Goal: Transaction & Acquisition: Purchase product/service

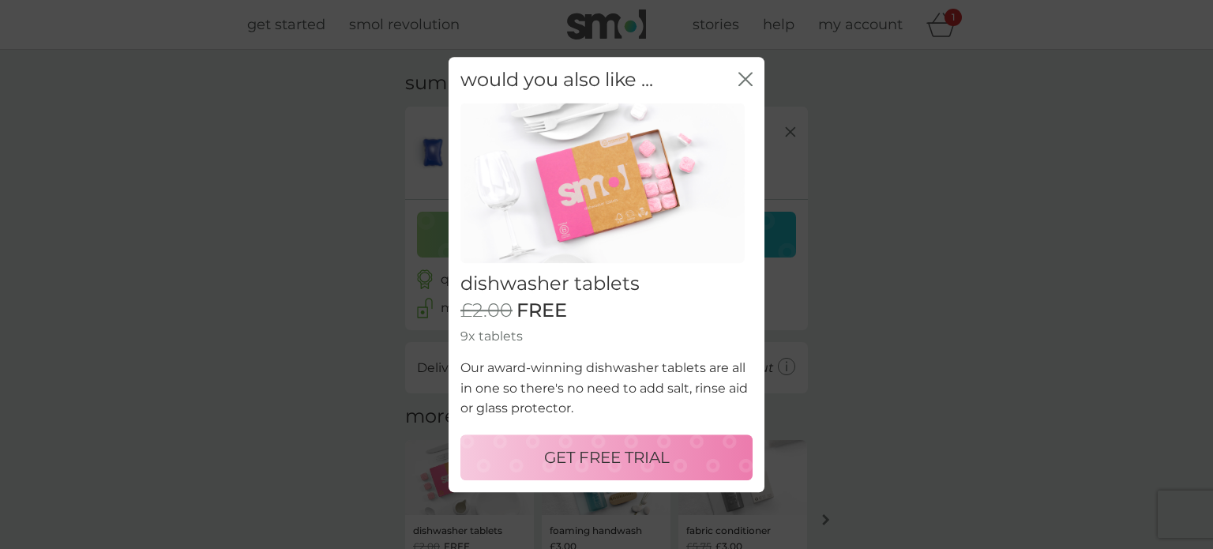
click at [744, 77] on icon "close" at bounding box center [742, 79] width 6 height 13
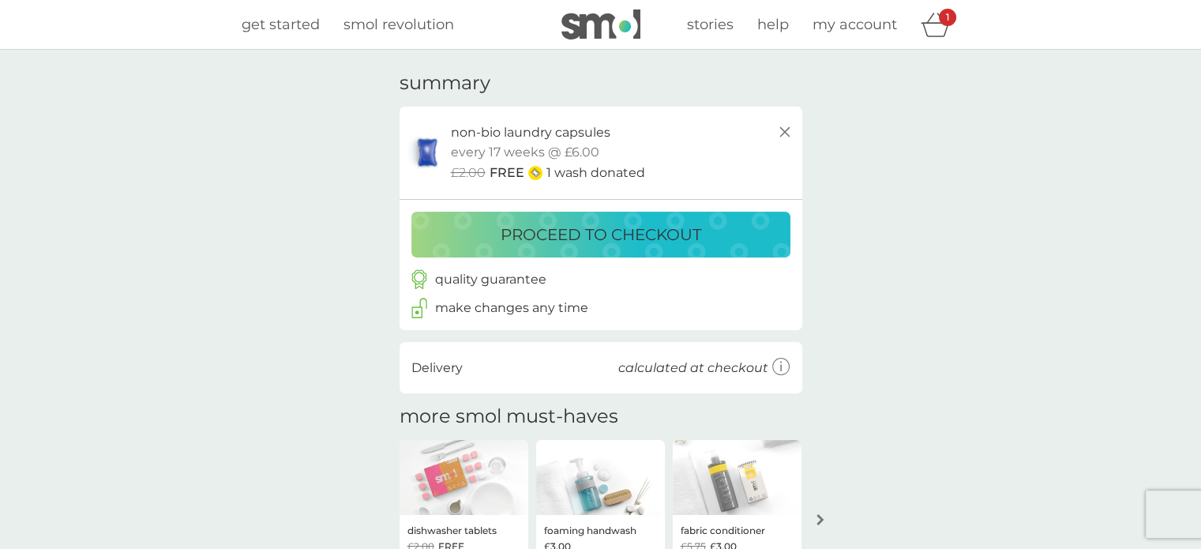
click at [680, 233] on p "proceed to checkout" at bounding box center [600, 234] width 201 height 25
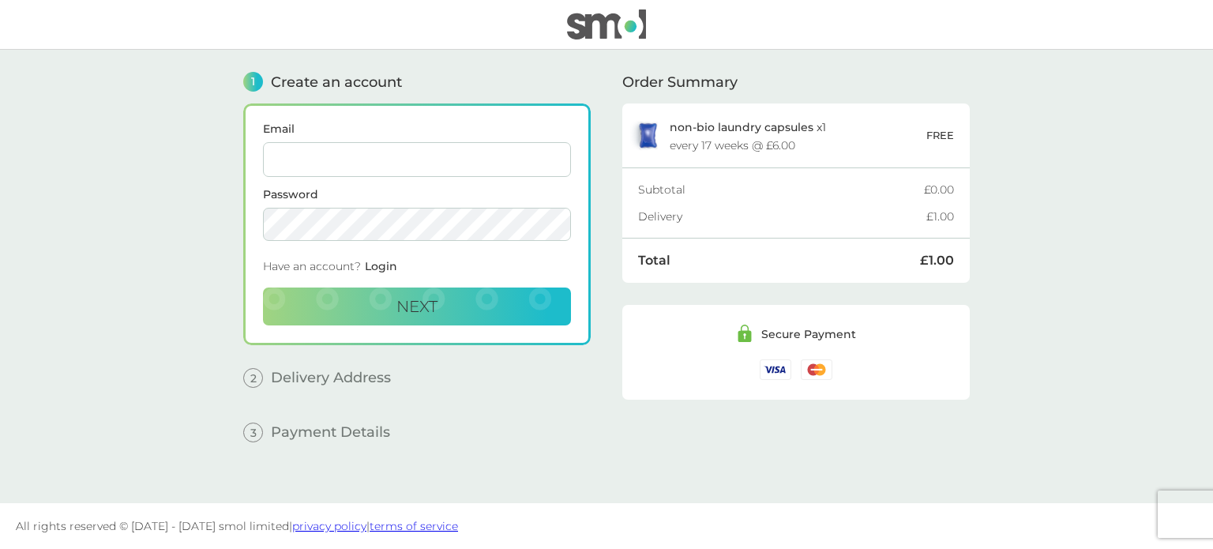
click at [410, 152] on input "Email" at bounding box center [417, 159] width 308 height 35
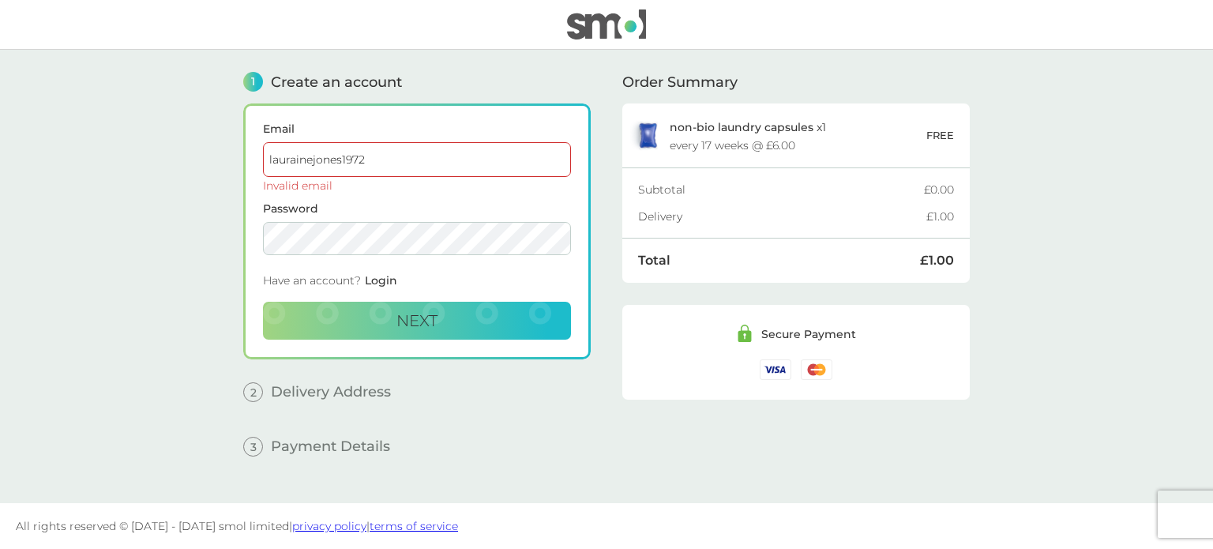
type input "[EMAIL_ADDRESS][DOMAIN_NAME]"
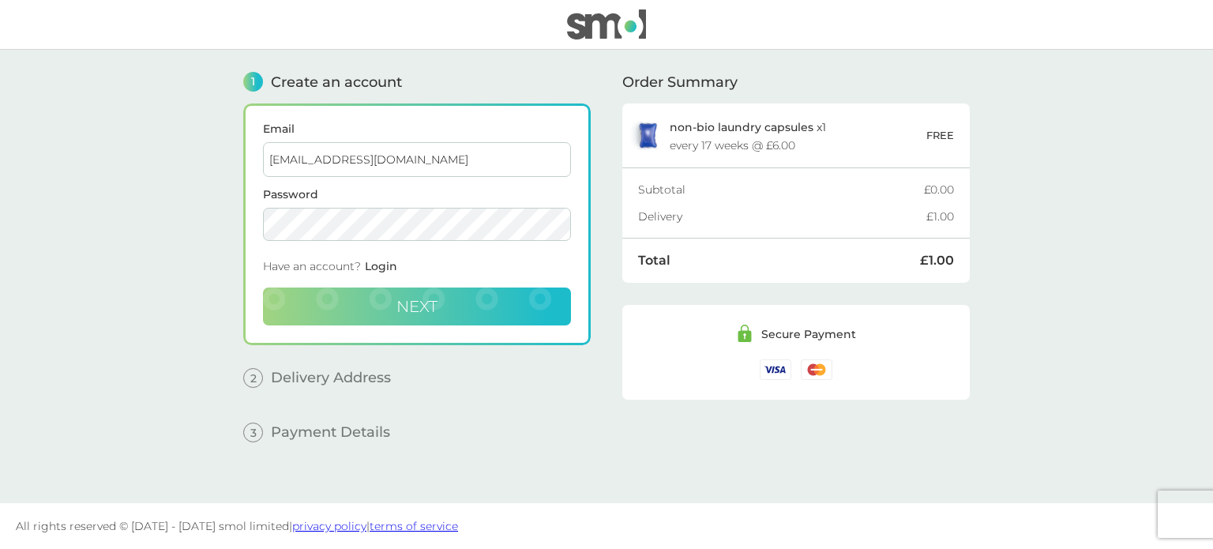
click at [426, 305] on span "Next" at bounding box center [416, 306] width 41 height 19
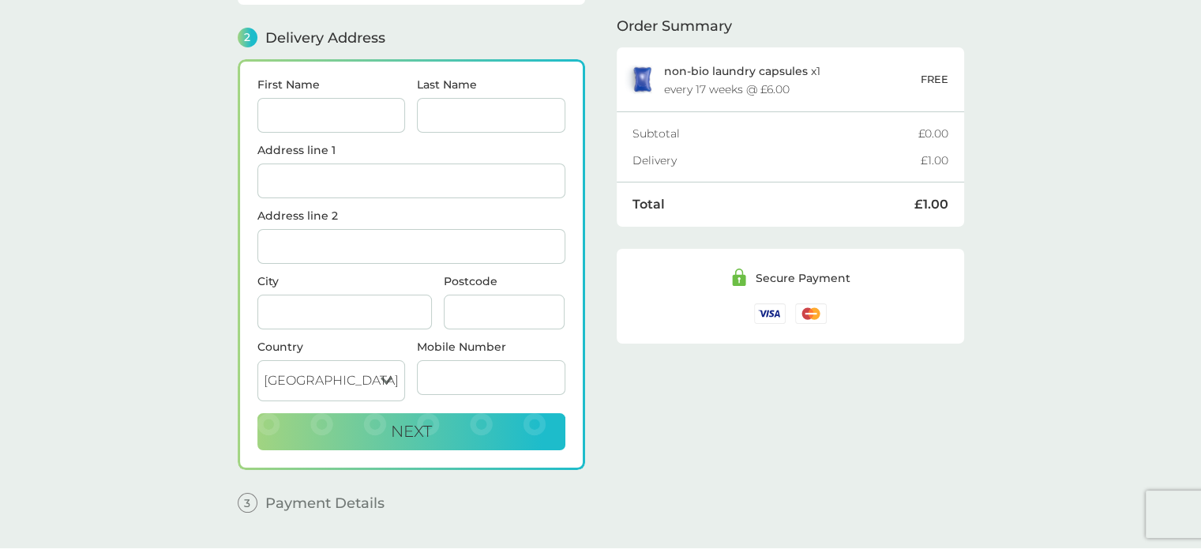
scroll to position [193, 0]
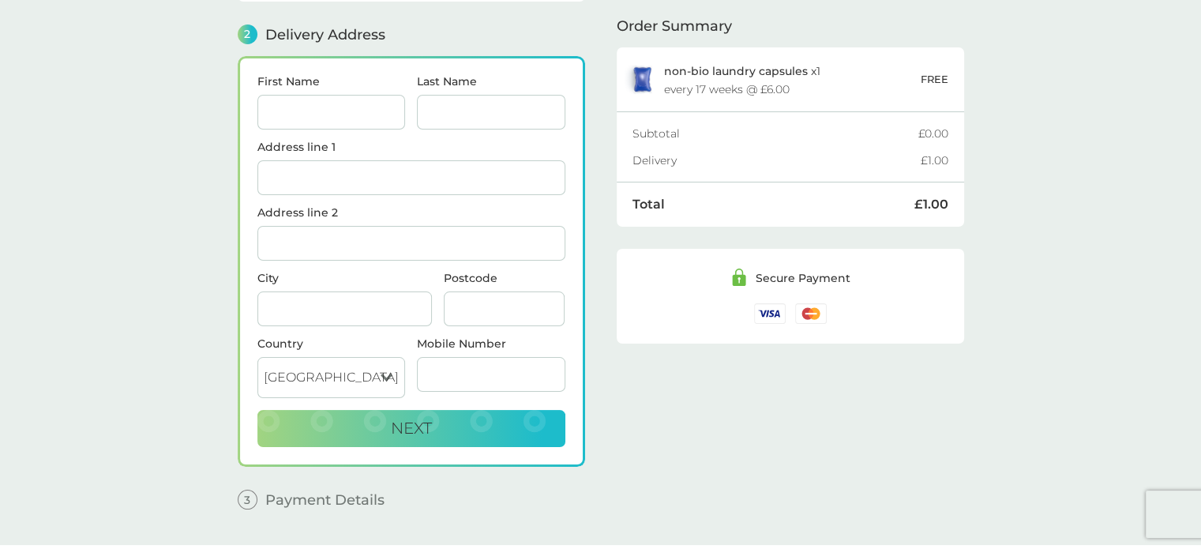
click at [302, 97] on input "First Name" at bounding box center [331, 112] width 148 height 35
type input "[PERSON_NAME]"
type input "[GEOGRAPHIC_DATA]"
type input "Aldborough"
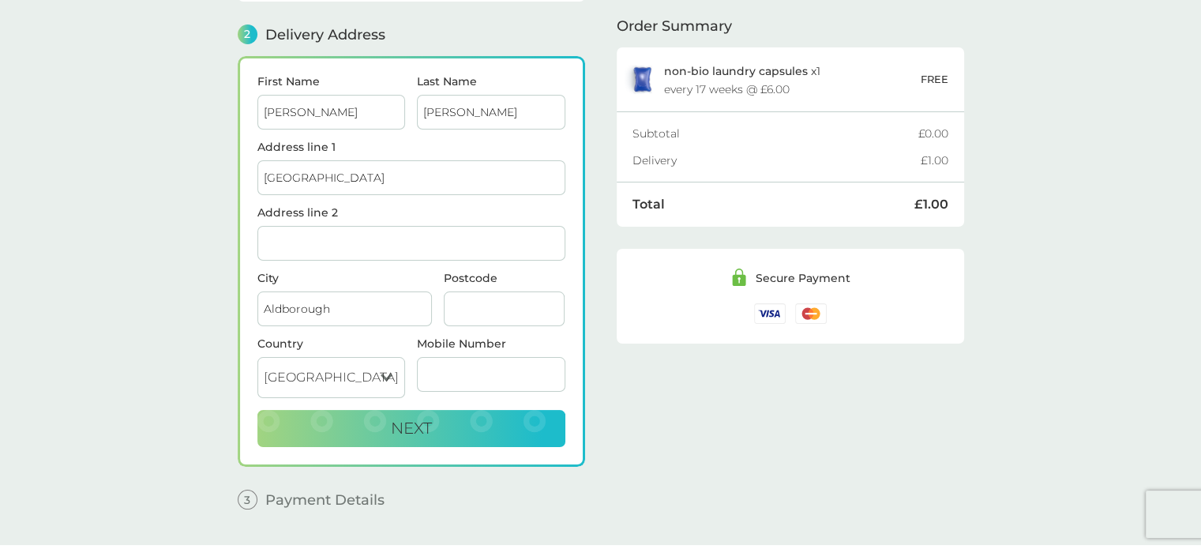
type input "YO51 9ES"
type input "07506248620"
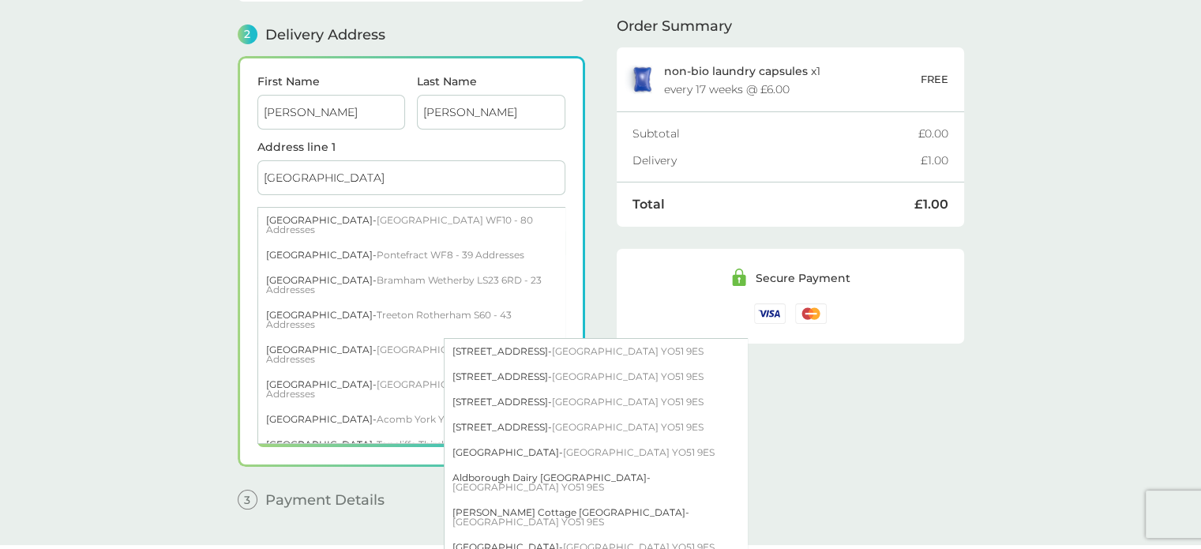
drag, startPoint x: 281, startPoint y: 176, endPoint x: 271, endPoint y: 174, distance: 10.5
click at [281, 176] on input "[GEOGRAPHIC_DATA]" at bounding box center [411, 177] width 308 height 35
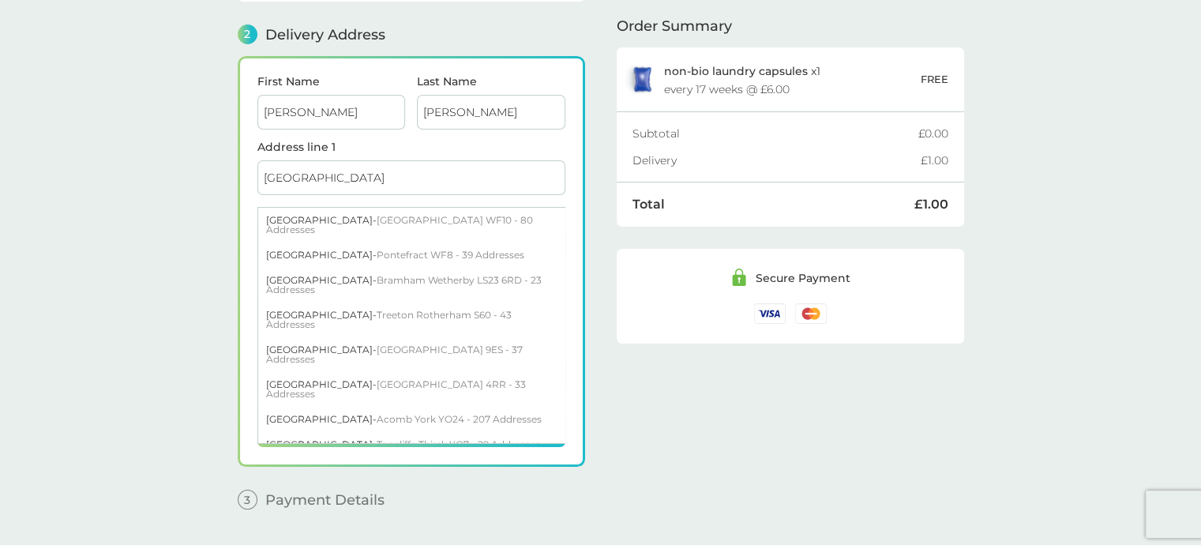
click at [264, 170] on input "[GEOGRAPHIC_DATA]" at bounding box center [411, 177] width 308 height 35
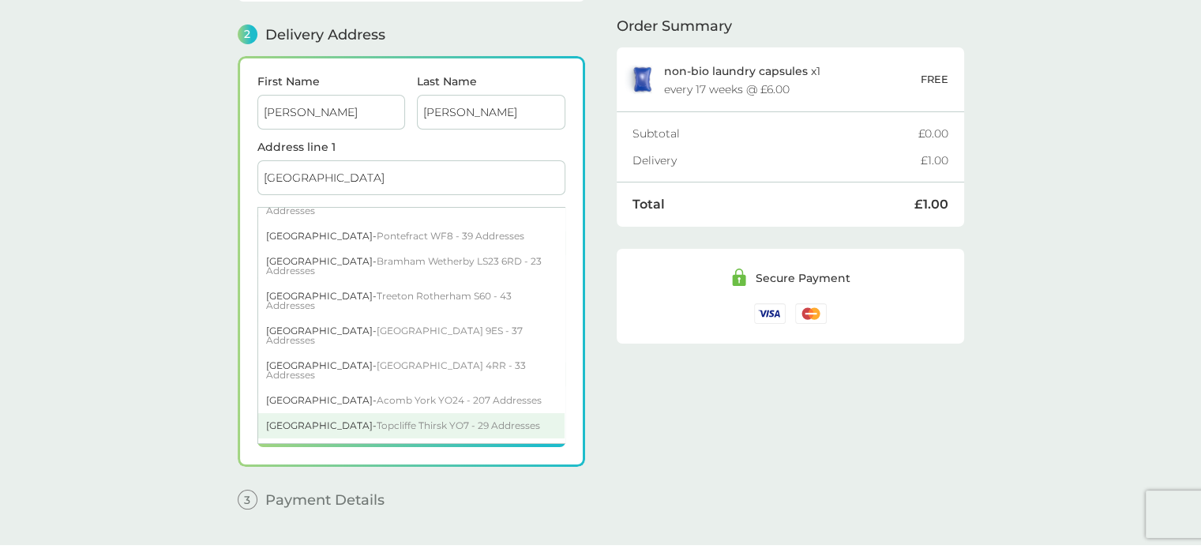
scroll to position [36, 0]
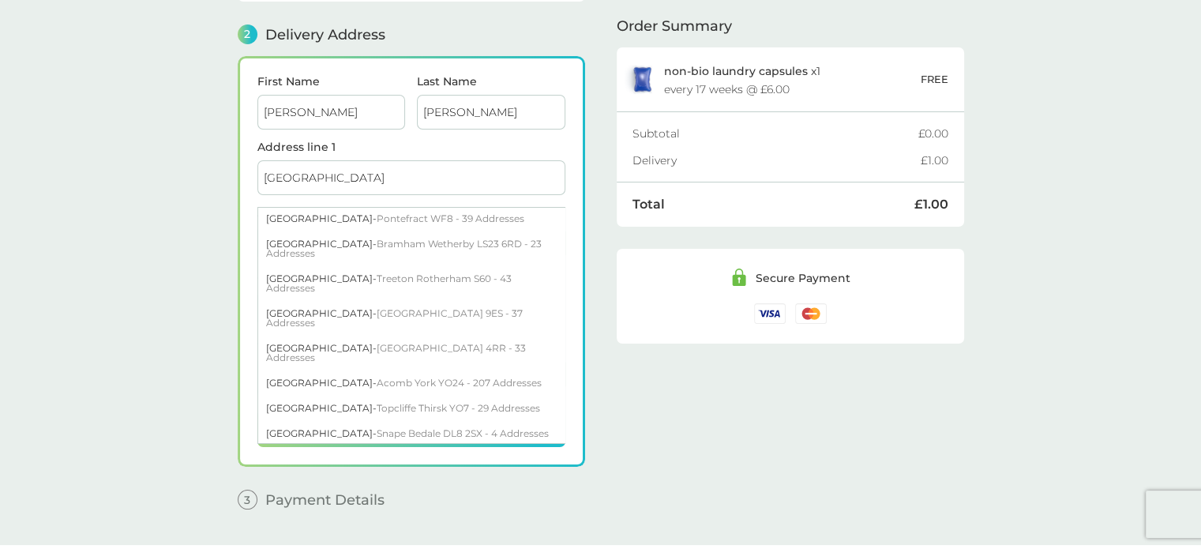
click at [697, 425] on div "Order Summary non-bio laundry capsules x 1 every 17 weeks @ £6.00 FREE Subtotal…" at bounding box center [790, 189] width 347 height 664
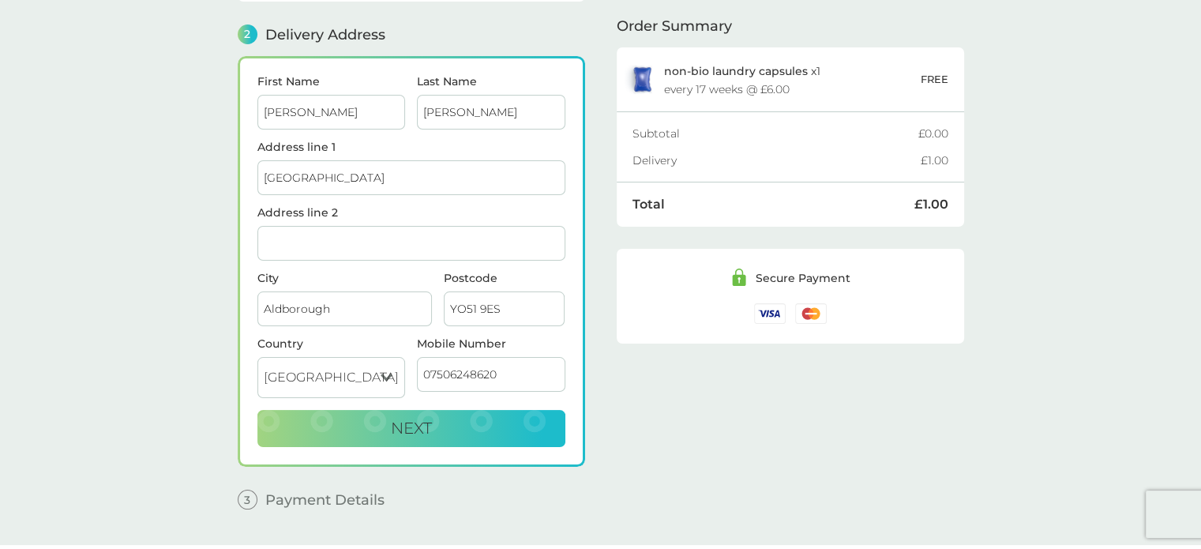
click at [338, 178] on input "[GEOGRAPHIC_DATA]" at bounding box center [411, 177] width 308 height 35
click at [344, 176] on input "[GEOGRAPHIC_DATA]" at bounding box center [411, 177] width 308 height 35
click at [317, 171] on input "[GEOGRAPHIC_DATA]" at bounding box center [411, 177] width 308 height 35
click at [262, 167] on input "[GEOGRAPHIC_DATA]" at bounding box center [411, 177] width 308 height 35
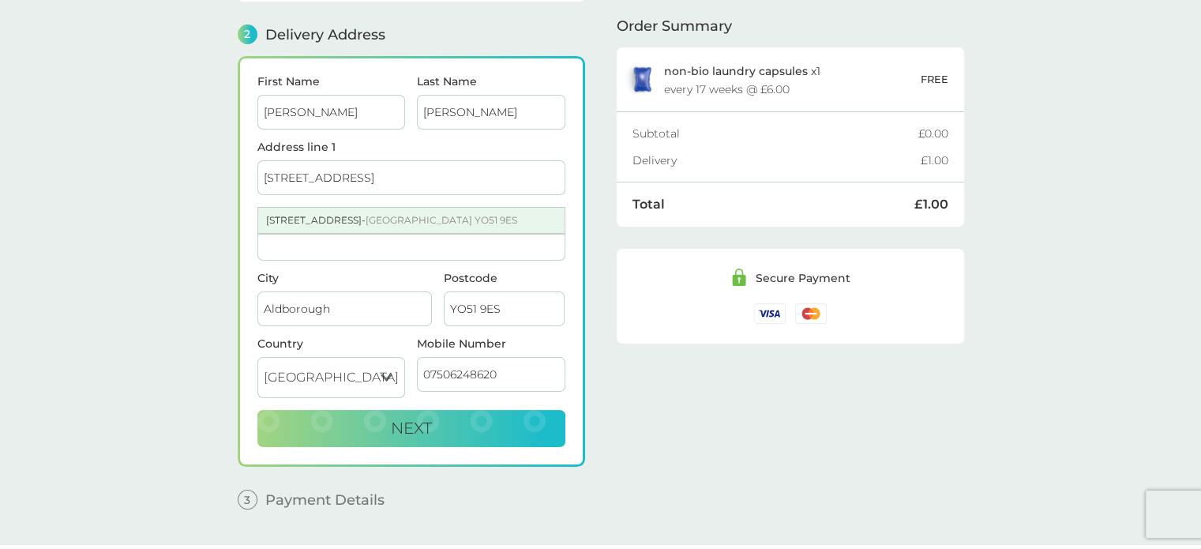
click at [313, 222] on div "[STREET_ADDRESS]" at bounding box center [411, 220] width 306 height 25
type input "[STREET_ADDRESS]"
type input "Aldborough"
type input "[GEOGRAPHIC_DATA]"
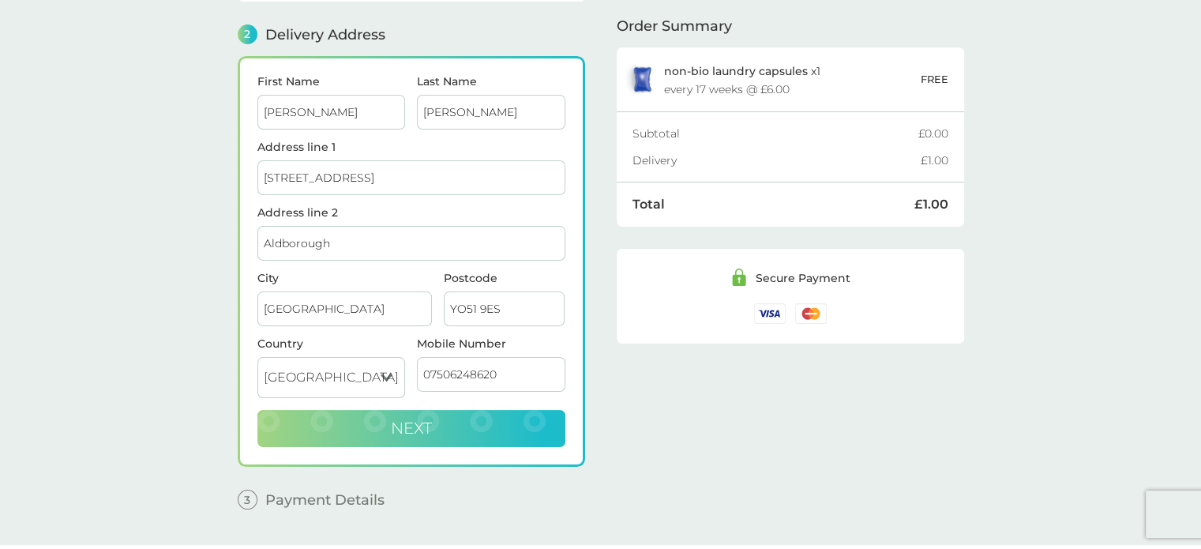
click at [441, 415] on button "Next" at bounding box center [411, 429] width 308 height 38
checkbox input "true"
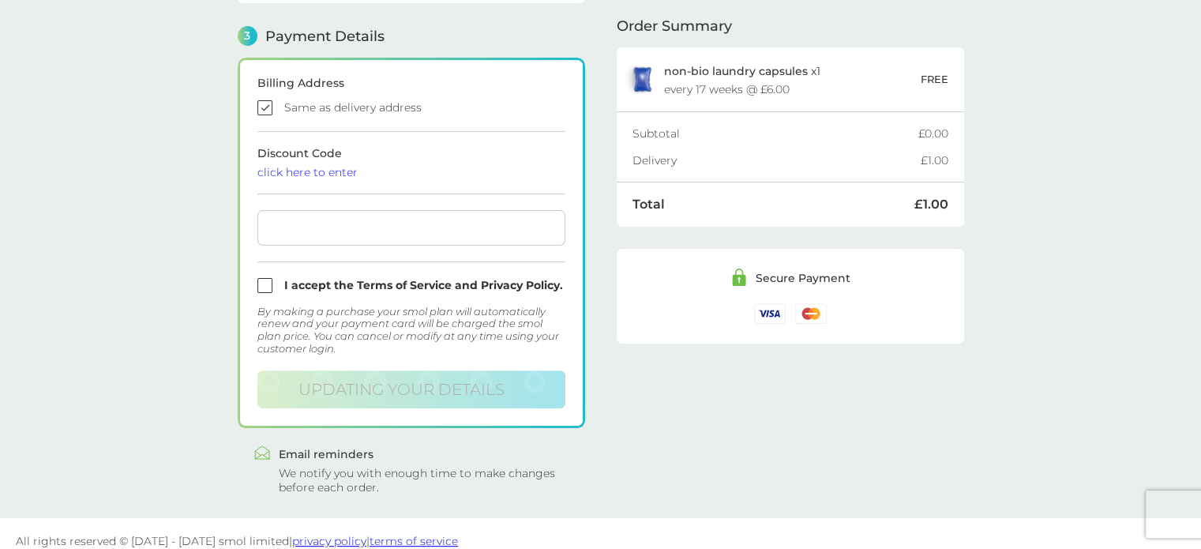
scroll to position [449, 0]
click at [264, 280] on input "checkbox" at bounding box center [411, 284] width 308 height 15
checkbox input "true"
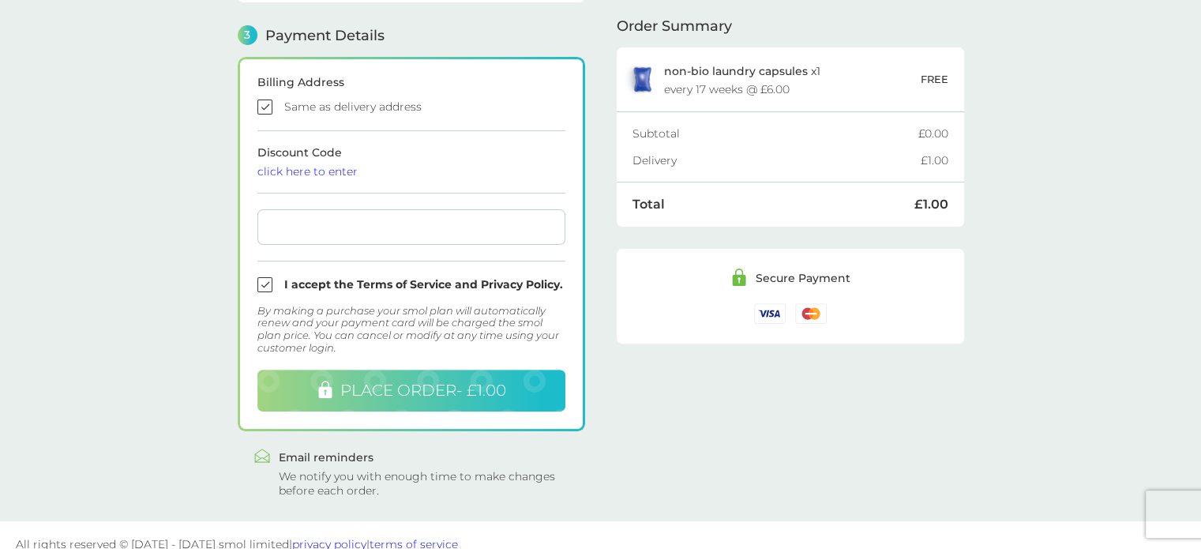
click at [451, 382] on span "PLACE ORDER - £1.00" at bounding box center [423, 389] width 166 height 19
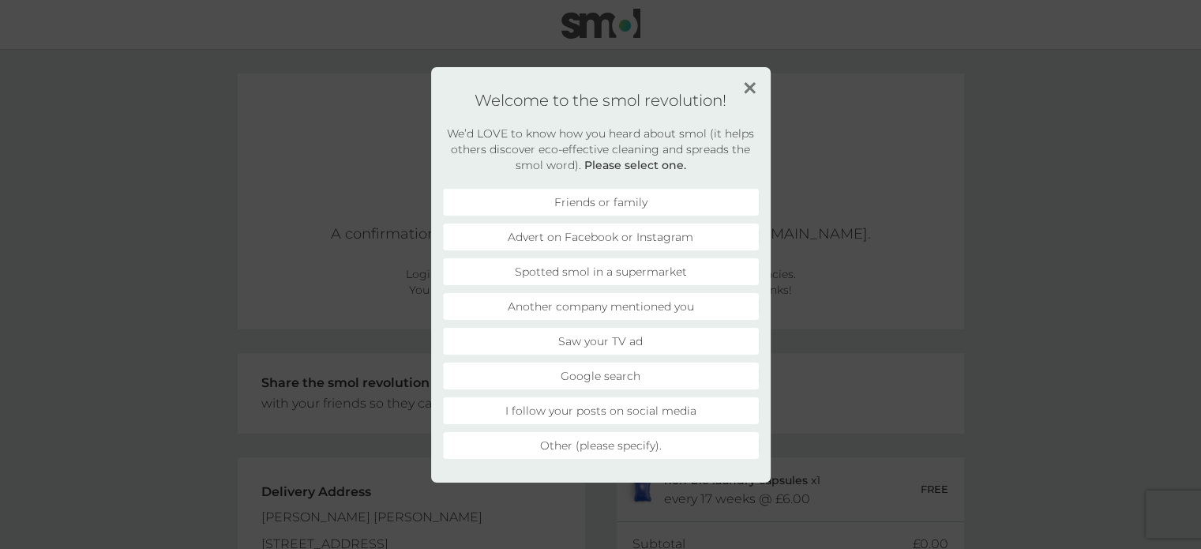
click at [636, 305] on li "Another company mentioned you" at bounding box center [601, 306] width 316 height 27
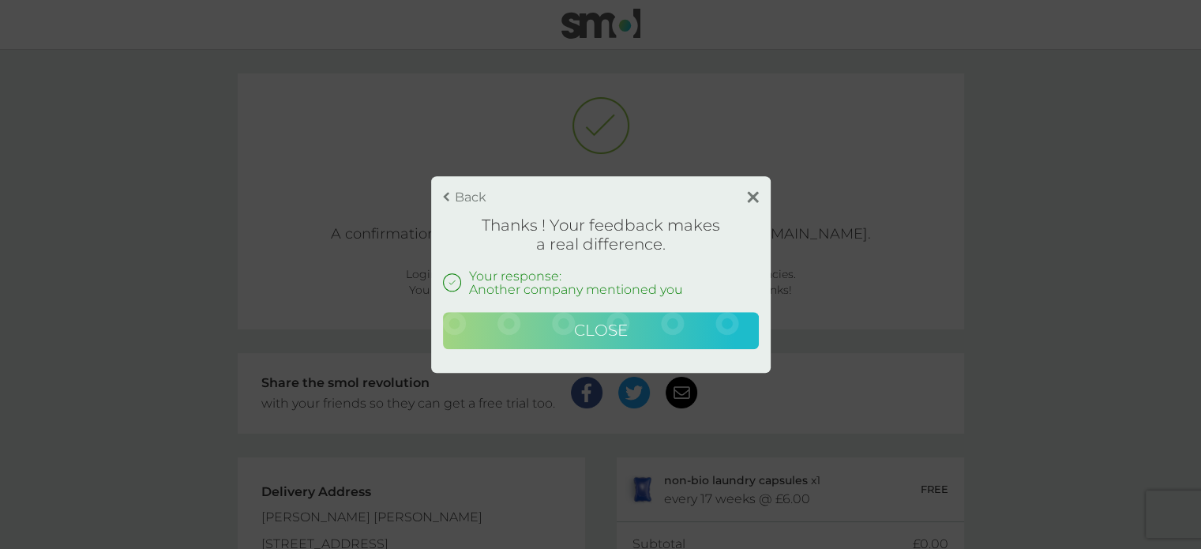
click at [632, 335] on button "Close" at bounding box center [601, 331] width 316 height 38
